Goal: Information Seeking & Learning: Learn about a topic

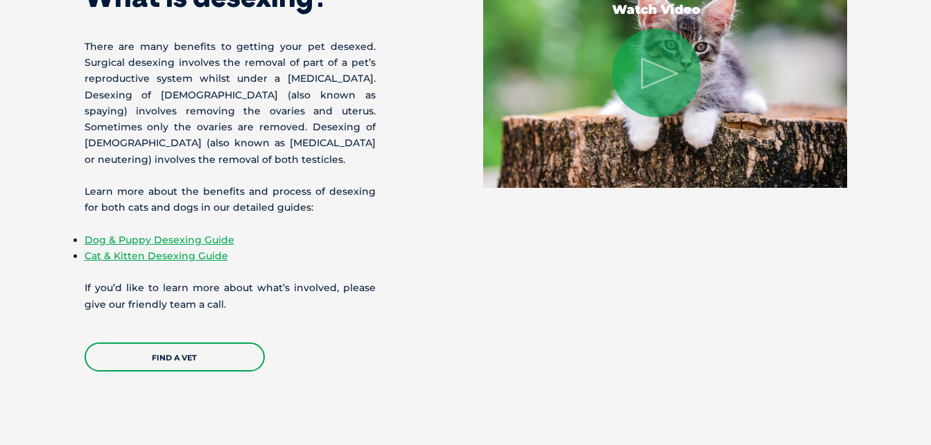
scroll to position [1632, 0]
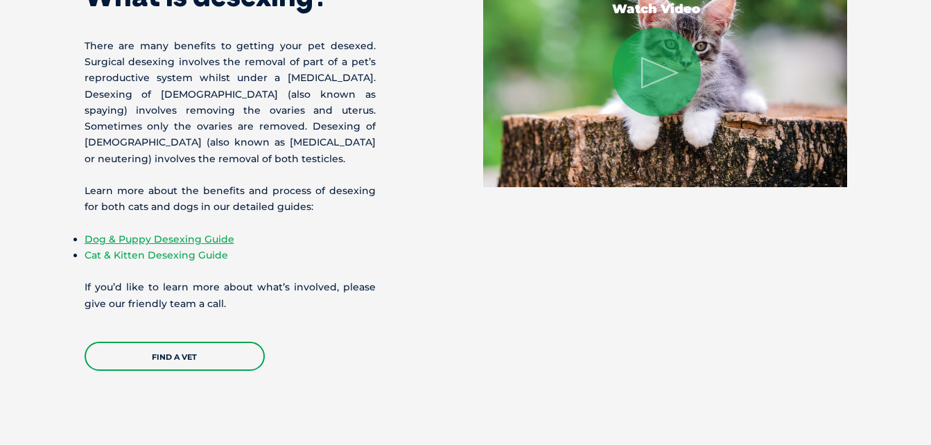
click at [164, 254] on link "Cat & Kitten Desexing Guide" at bounding box center [156, 255] width 143 height 12
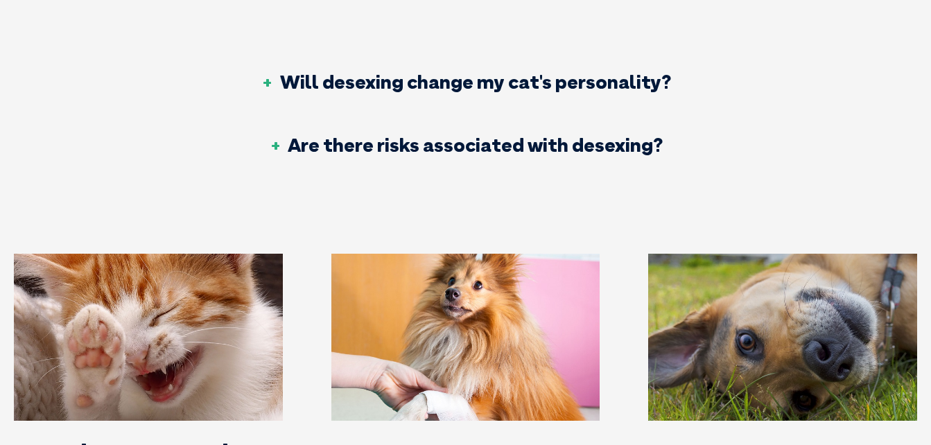
scroll to position [2904, 0]
